Goal: Transaction & Acquisition: Purchase product/service

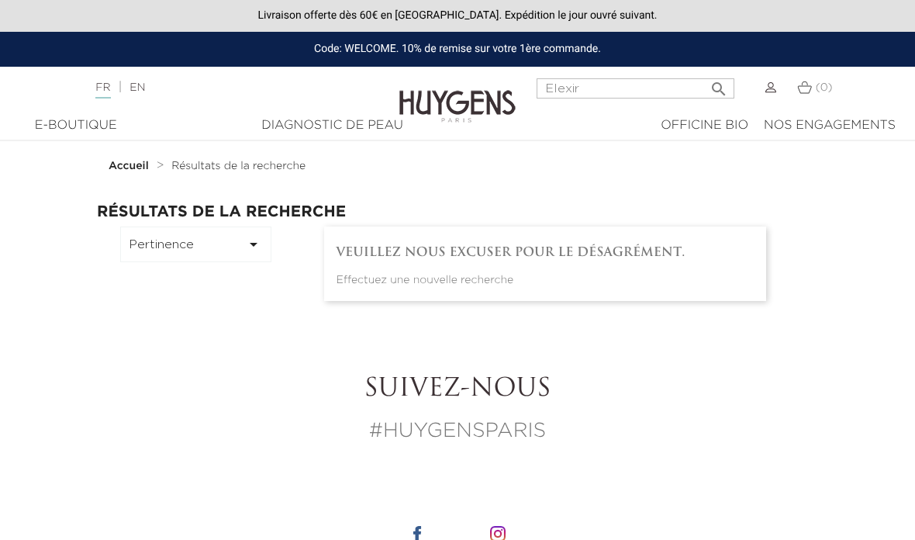
click at [83, 133] on div "E-Boutique" at bounding box center [75, 125] width 112 height 19
click at [76, 132] on div "E-Boutique" at bounding box center [75, 125] width 112 height 19
click at [566, 91] on input "Elexir" at bounding box center [636, 88] width 198 height 20
click at [712, 87] on icon "" at bounding box center [719, 84] width 19 height 19
click at [713, 88] on icon "" at bounding box center [719, 84] width 19 height 19
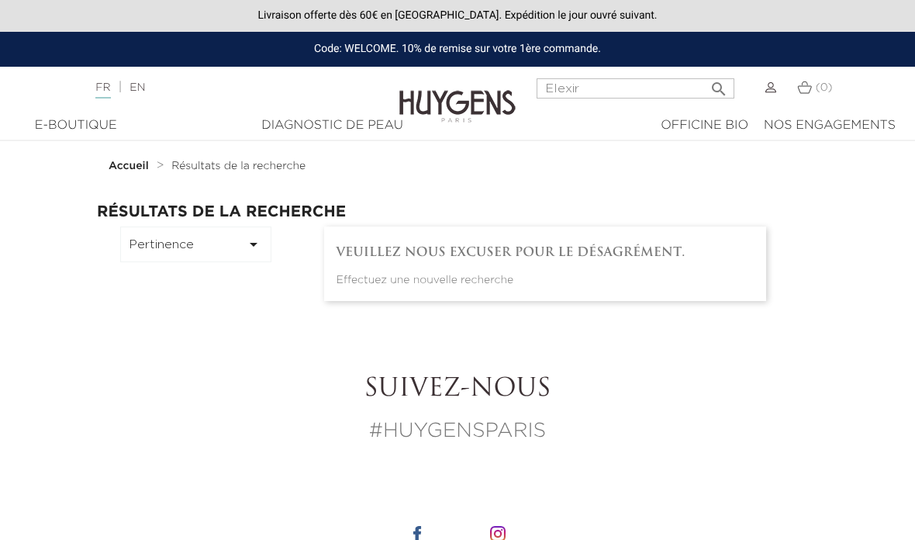
click at [715, 88] on icon "" at bounding box center [719, 84] width 19 height 19
click at [716, 91] on icon "" at bounding box center [719, 84] width 19 height 19
click at [663, 112] on div "Elexir  Rechercher" at bounding box center [636, 96] width 198 height 37
click at [587, 93] on input "Elexir" at bounding box center [636, 88] width 198 height 20
type input "E"
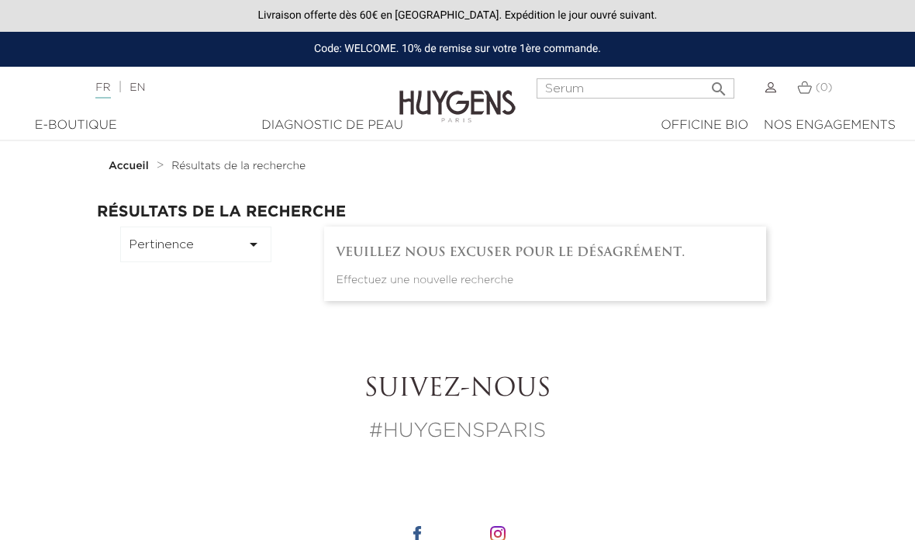
type input "Serum"
click at [717, 92] on icon "" at bounding box center [719, 84] width 19 height 19
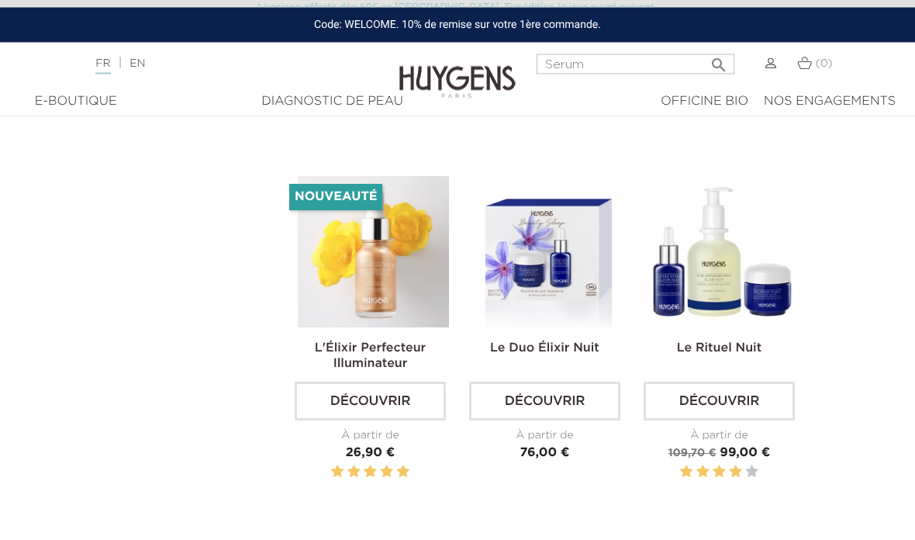
scroll to position [2309, 0]
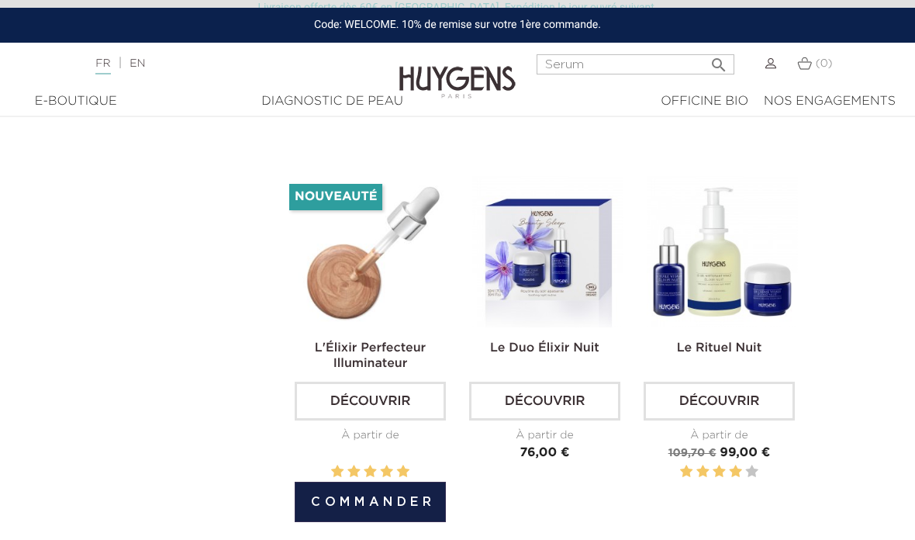
click at [361, 408] on link "Découvrir" at bounding box center [370, 401] width 151 height 39
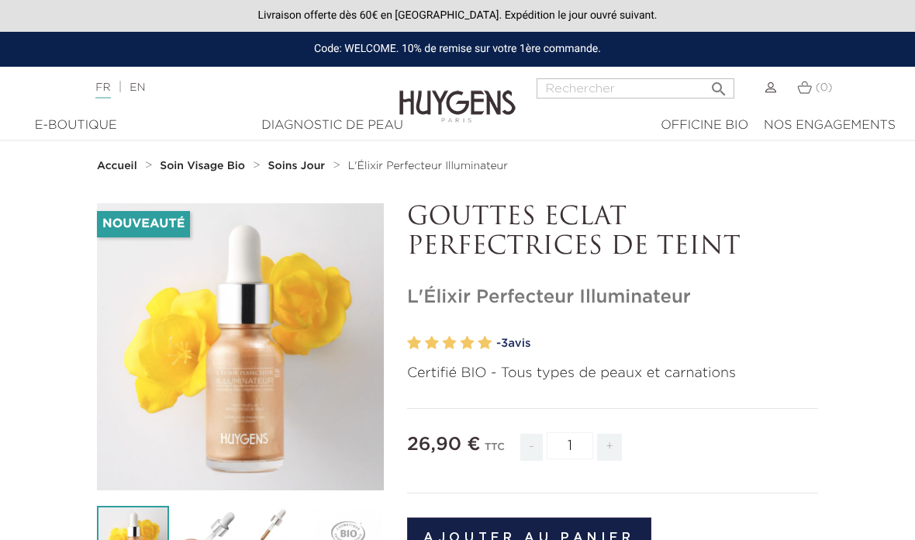
click at [233, 418] on div "" at bounding box center [240, 346] width 287 height 287
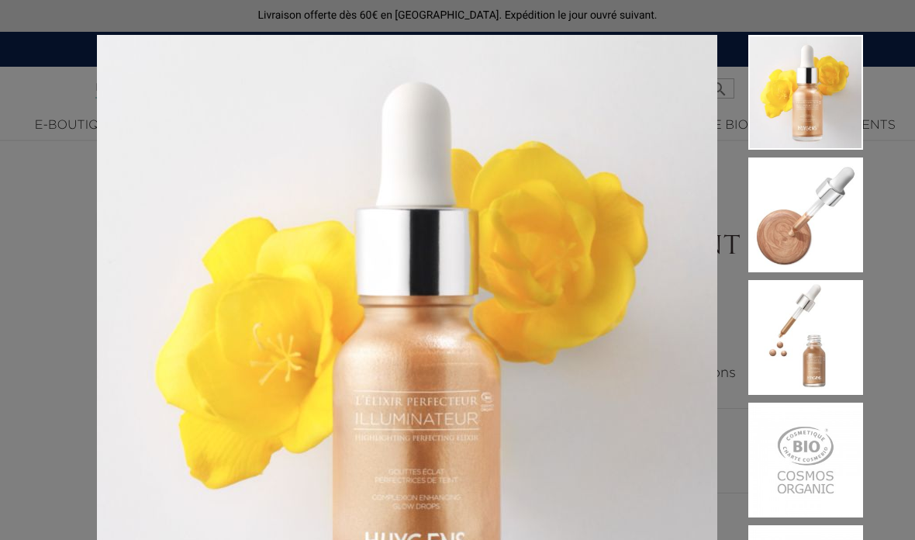
click at [35, 375] on div "Certifié BIO - Tous types de peaux et carnations" at bounding box center [457, 270] width 915 height 540
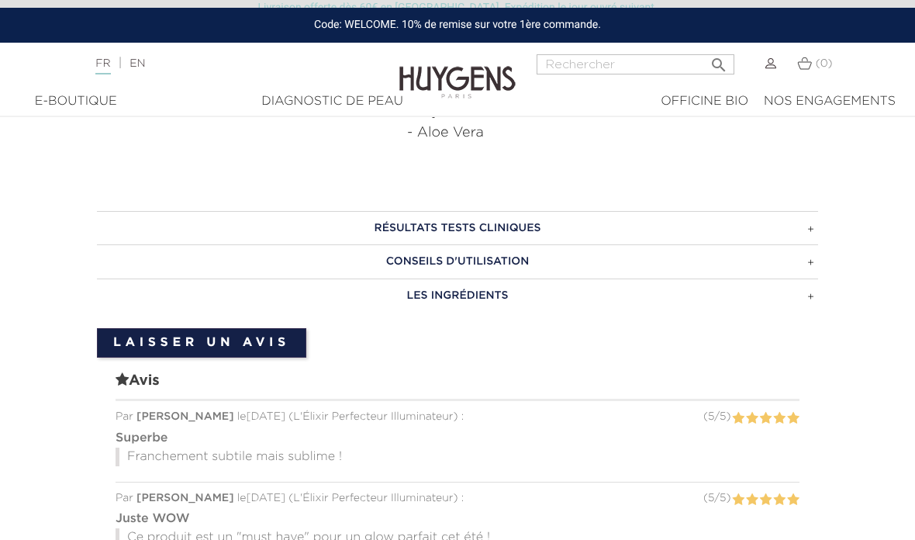
scroll to position [892, 0]
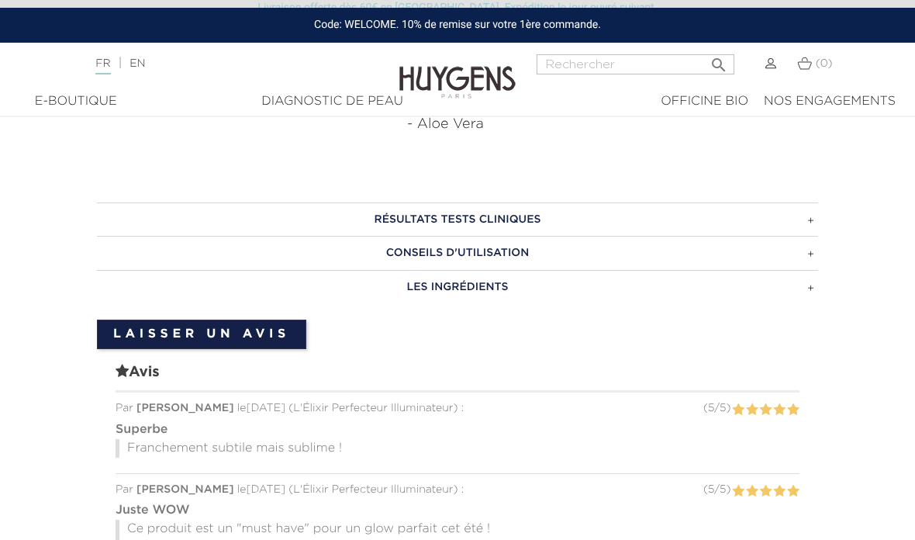
click at [813, 257] on h3 "CONSEILS D'UTILISATION" at bounding box center [457, 253] width 721 height 34
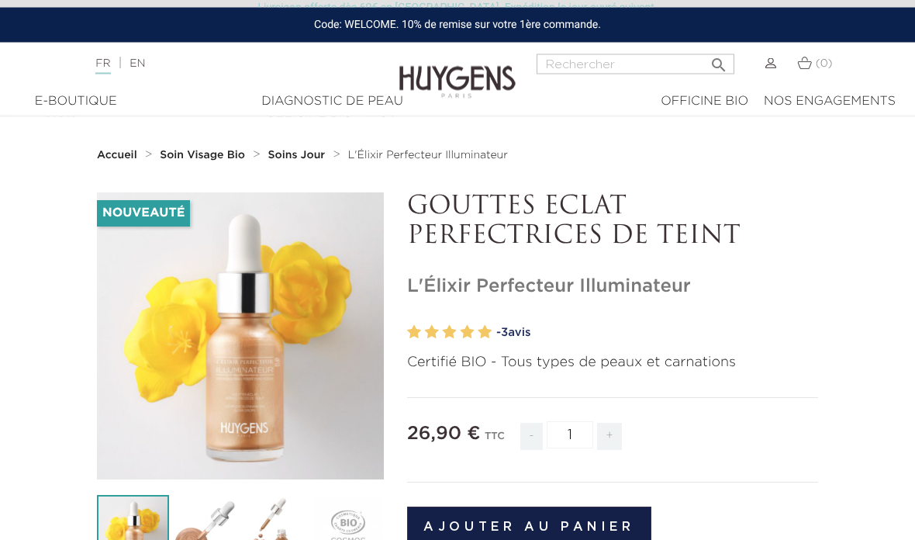
scroll to position [0, 0]
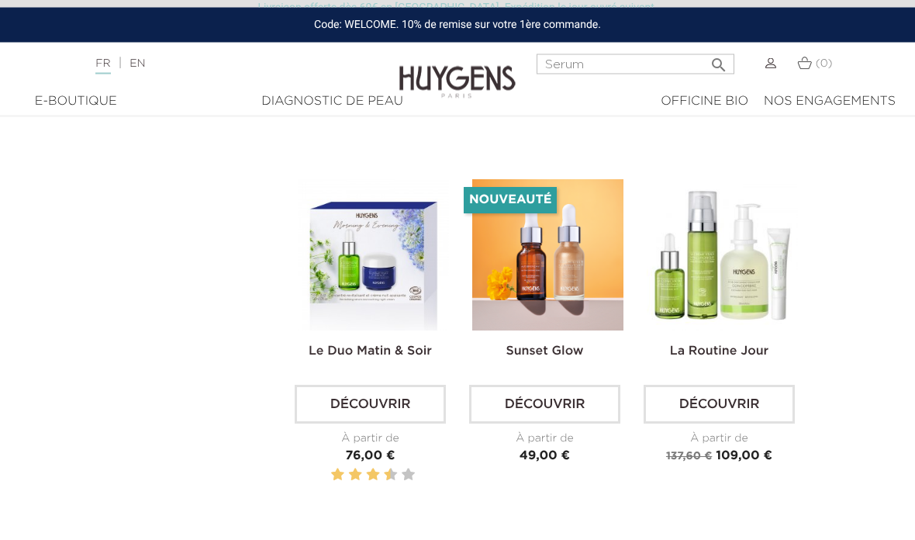
scroll to position [1552, 0]
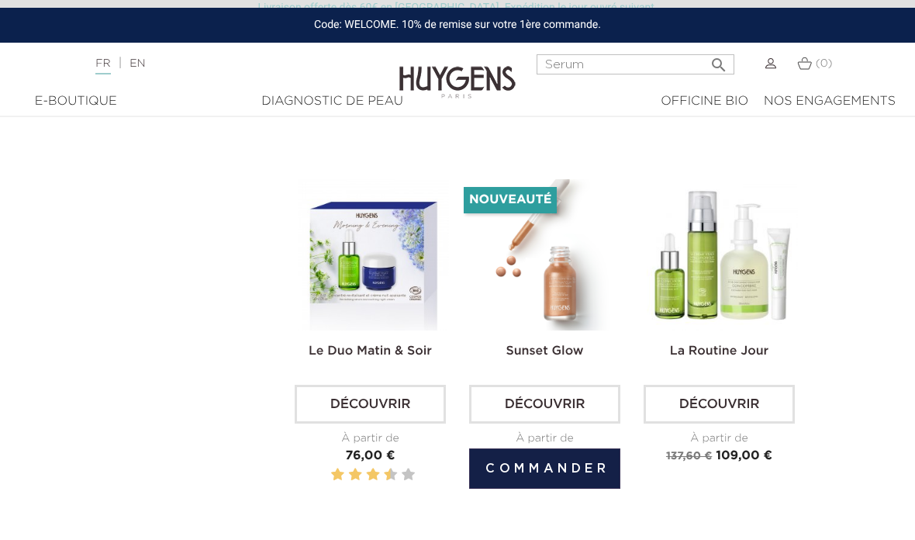
click at [569, 294] on img at bounding box center [547, 254] width 151 height 151
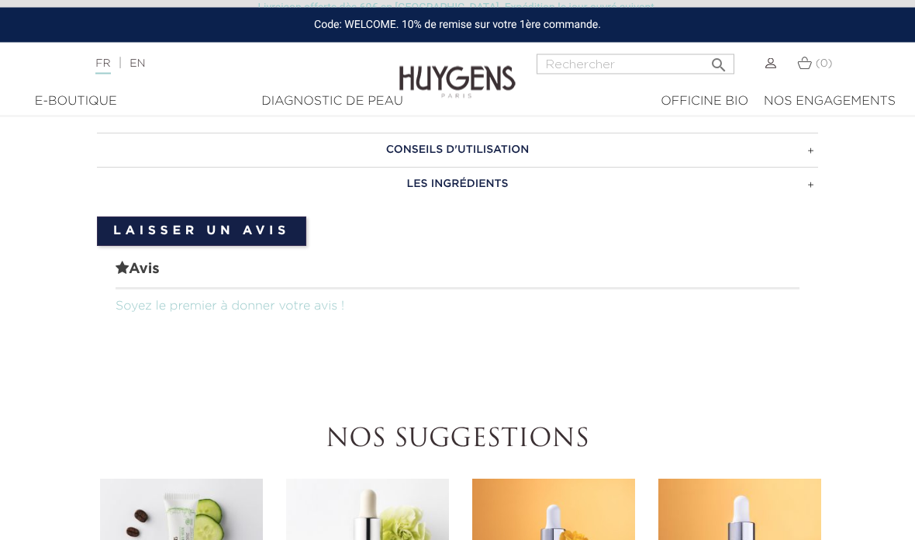
scroll to position [824, 0]
click at [811, 190] on h3 "LES INGRÉDIENTS" at bounding box center [457, 184] width 721 height 34
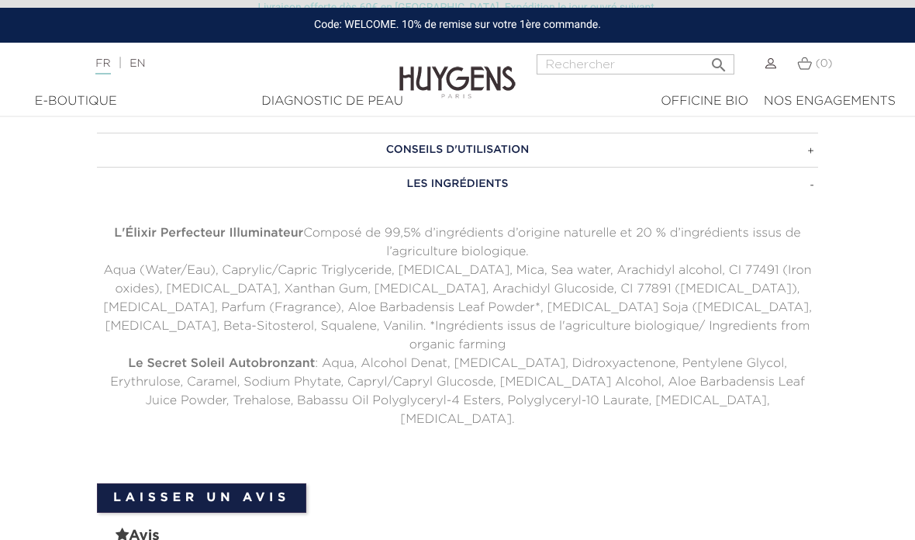
scroll to position [886, 0]
